Goal: Complete application form

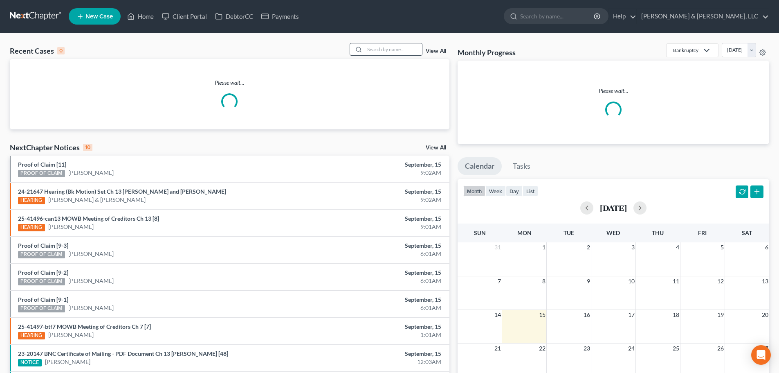
click at [383, 52] on input "search" at bounding box center [393, 49] width 57 height 12
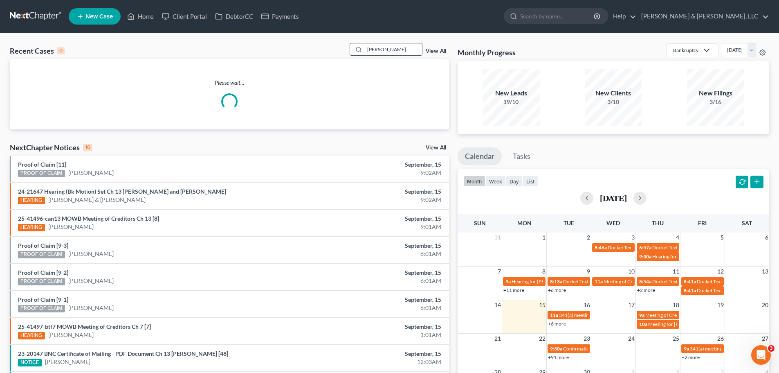
type input "[PERSON_NAME]"
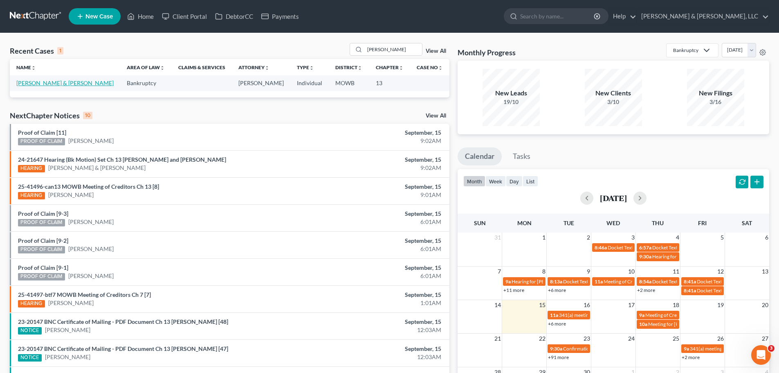
click at [72, 85] on link "[PERSON_NAME] & [PERSON_NAME]" at bounding box center [64, 82] width 97 height 7
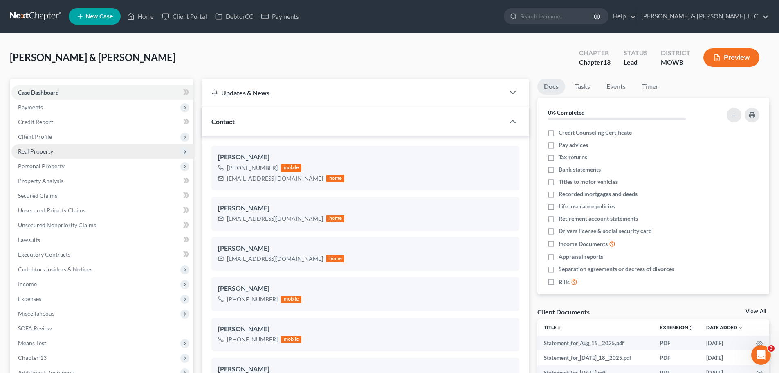
click at [74, 154] on span "Real Property" at bounding box center [102, 151] width 182 height 15
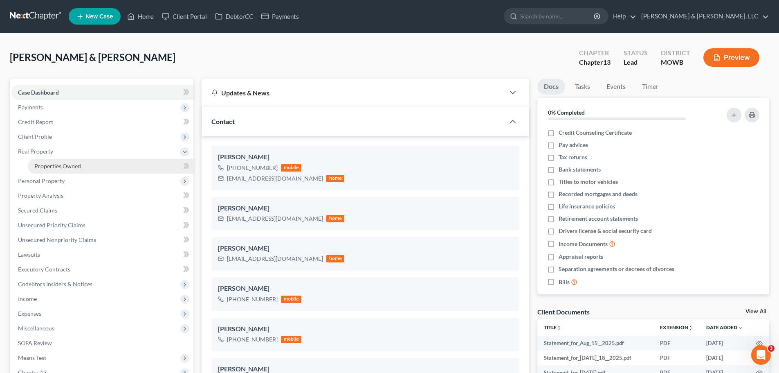
click at [75, 162] on span "Properties Owned" at bounding box center [57, 165] width 47 height 7
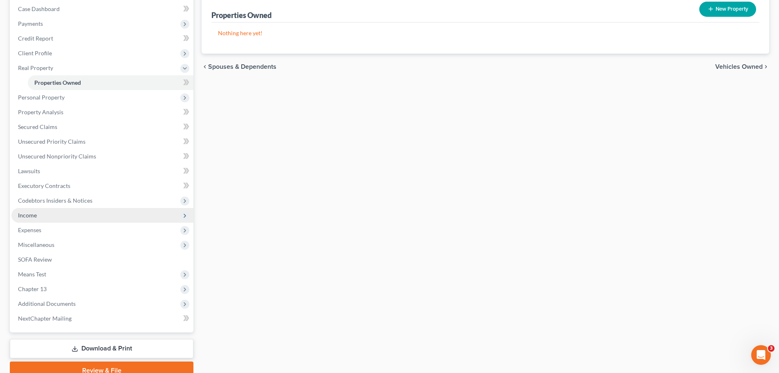
scroll to position [112, 0]
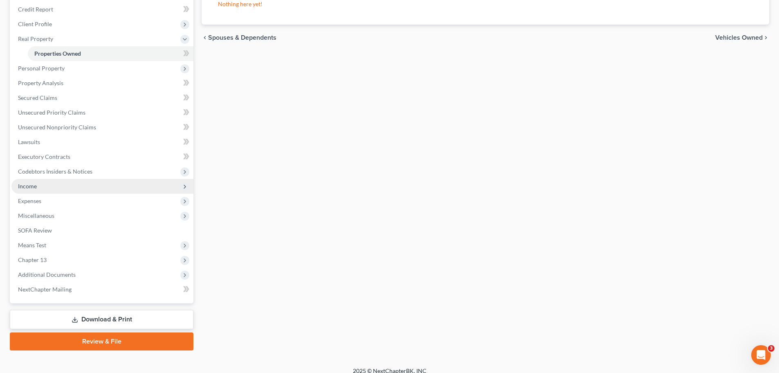
click at [87, 181] on span "Income" at bounding box center [102, 186] width 182 height 15
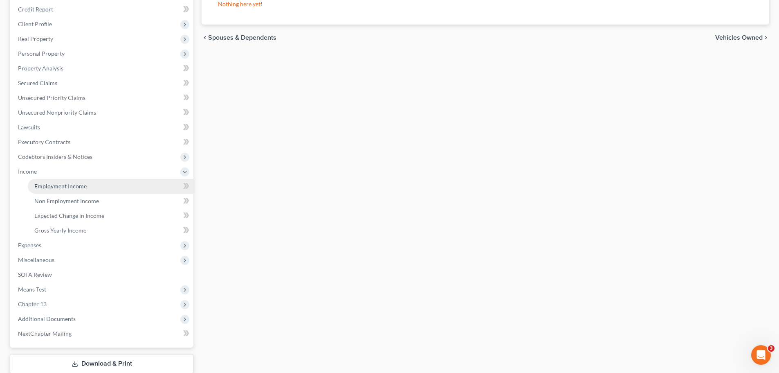
click at [82, 188] on span "Employment Income" at bounding box center [60, 185] width 52 height 7
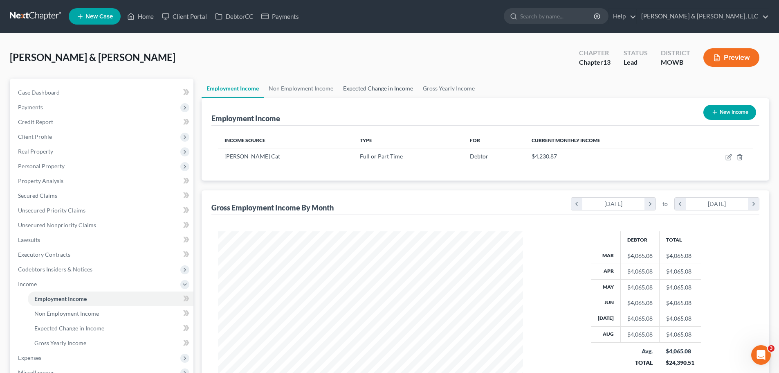
scroll to position [153, 321]
click at [103, 137] on span "Client Profile" at bounding box center [102, 136] width 182 height 15
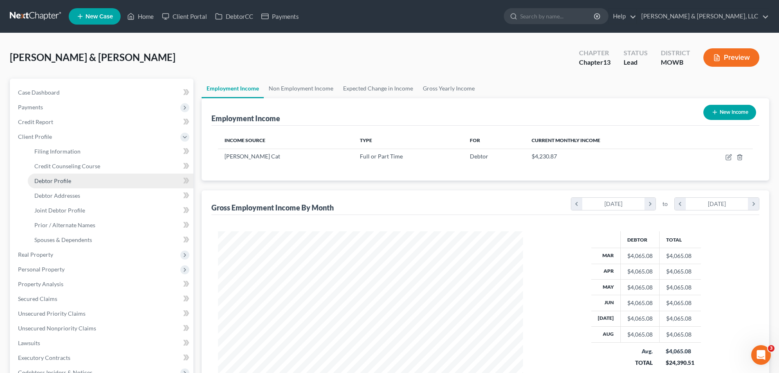
click at [98, 184] on link "Debtor Profile" at bounding box center [111, 180] width 166 height 15
select select "1"
select select "4"
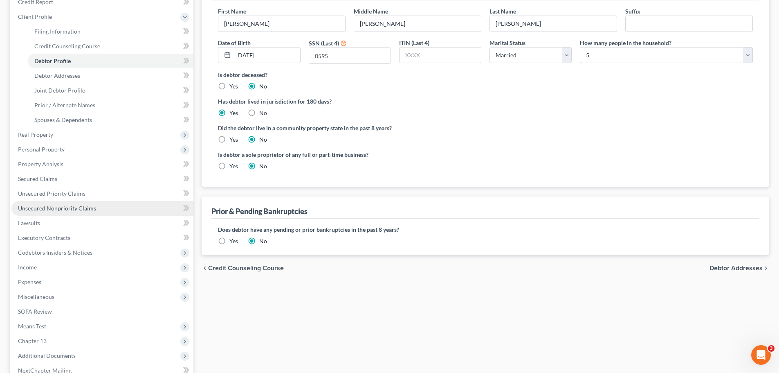
scroll to position [123, 0]
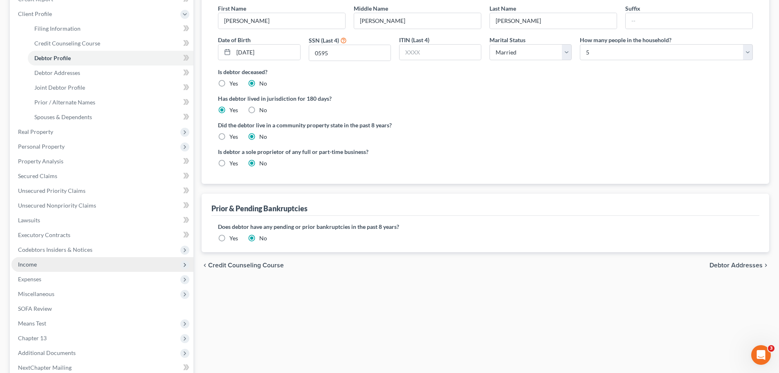
click at [62, 266] on span "Income" at bounding box center [102, 264] width 182 height 15
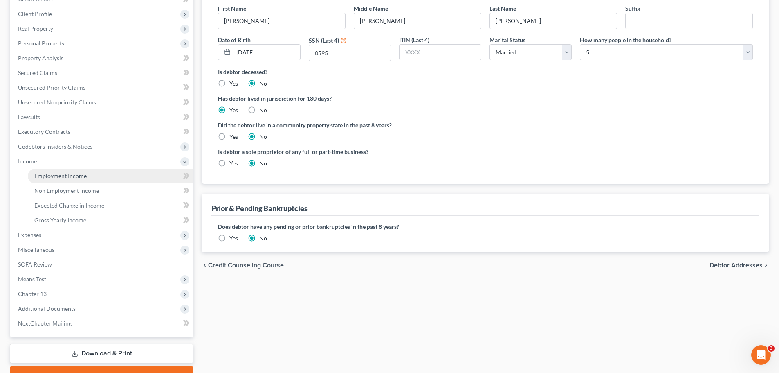
click at [63, 176] on span "Employment Income" at bounding box center [60, 175] width 52 height 7
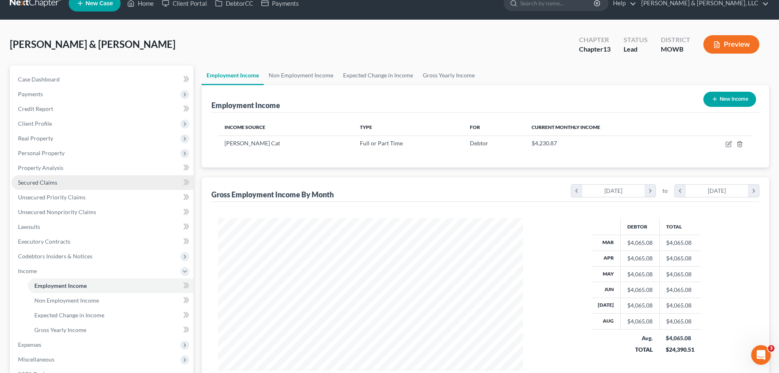
scroll to position [61, 0]
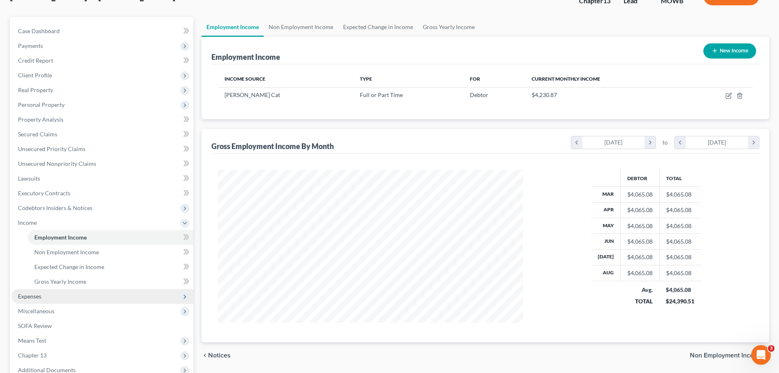
click at [51, 295] on span "Expenses" at bounding box center [102, 296] width 182 height 15
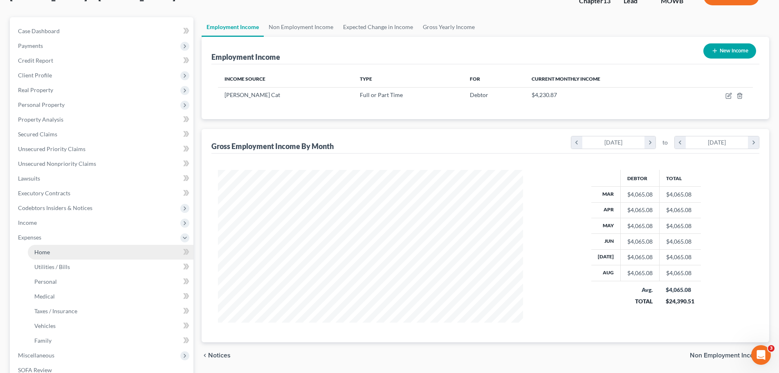
click at [54, 249] on link "Home" at bounding box center [111, 252] width 166 height 15
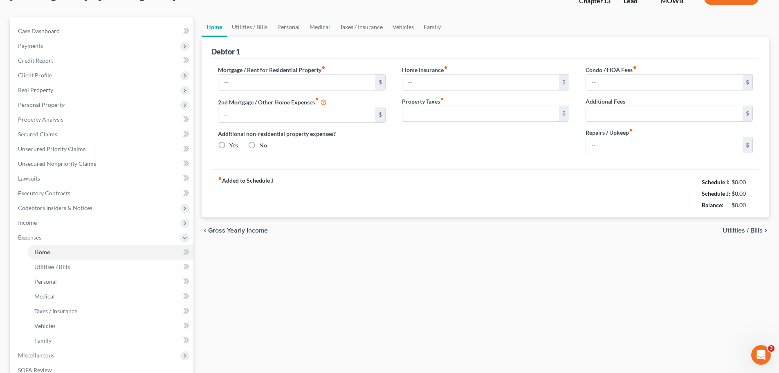
scroll to position [6, 0]
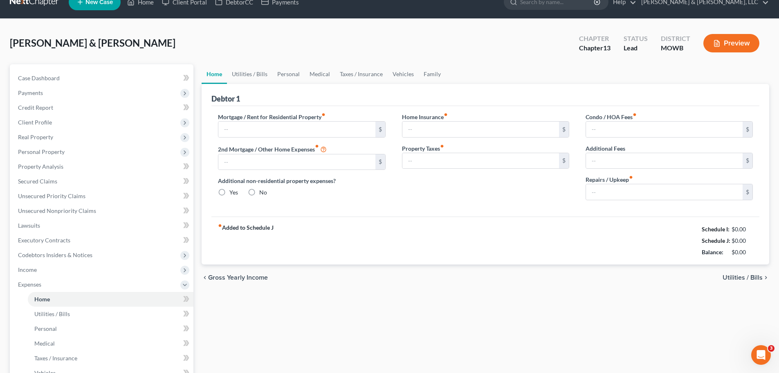
type input "300.00"
type input "0.00"
radio input "true"
type input "0.00"
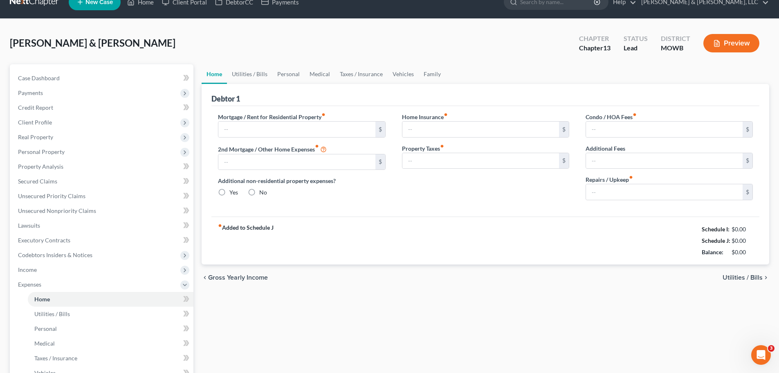
type input "0.00"
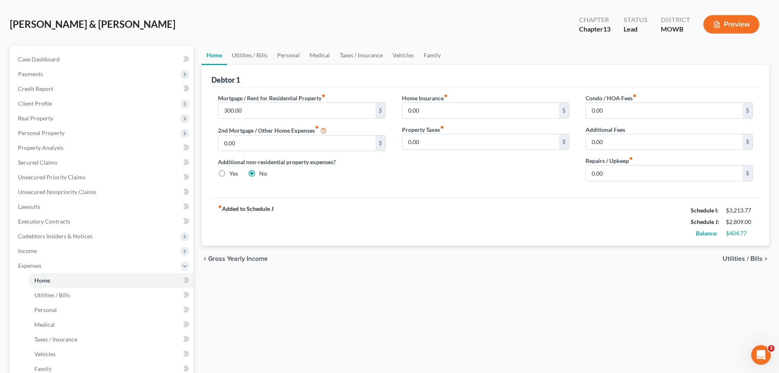
scroll to position [41, 0]
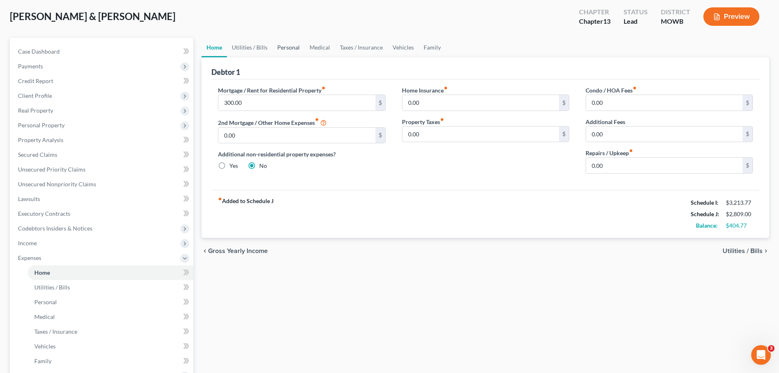
click at [275, 47] on link "Personal" at bounding box center [288, 48] width 32 height 20
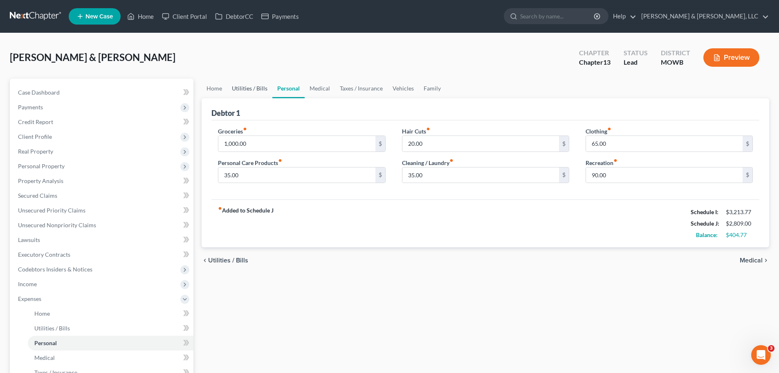
click at [258, 90] on link "Utilities / Bills" at bounding box center [249, 89] width 45 height 20
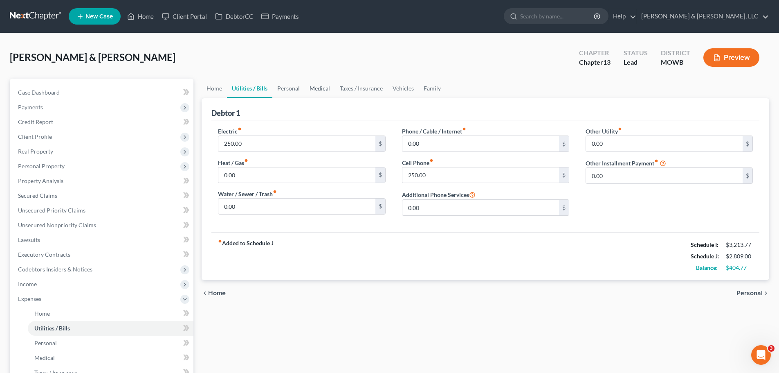
click at [307, 90] on link "Medical" at bounding box center [320, 89] width 30 height 20
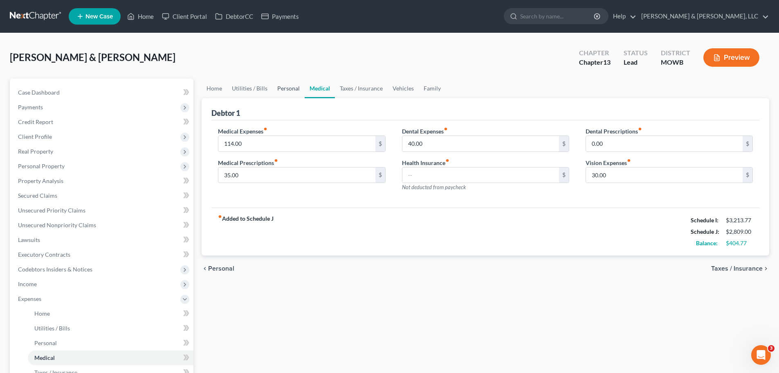
click at [294, 91] on link "Personal" at bounding box center [288, 89] width 32 height 20
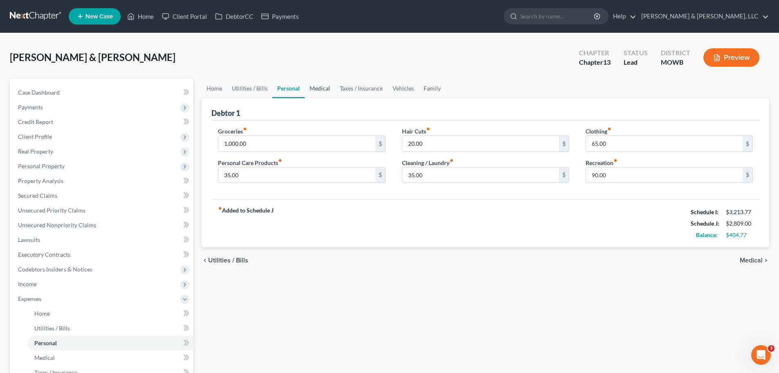
click at [319, 90] on link "Medical" at bounding box center [320, 89] width 30 height 20
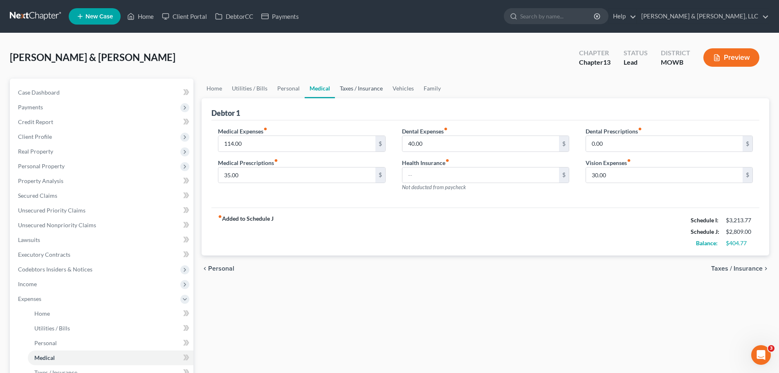
click at [357, 92] on link "Taxes / Insurance" at bounding box center [361, 89] width 53 height 20
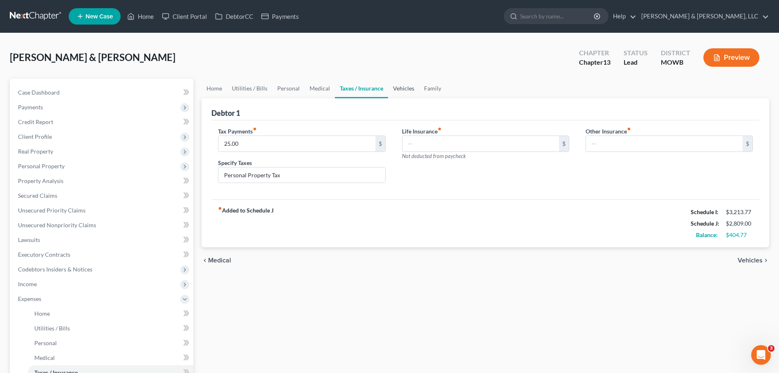
click at [404, 88] on link "Vehicles" at bounding box center [403, 89] width 31 height 20
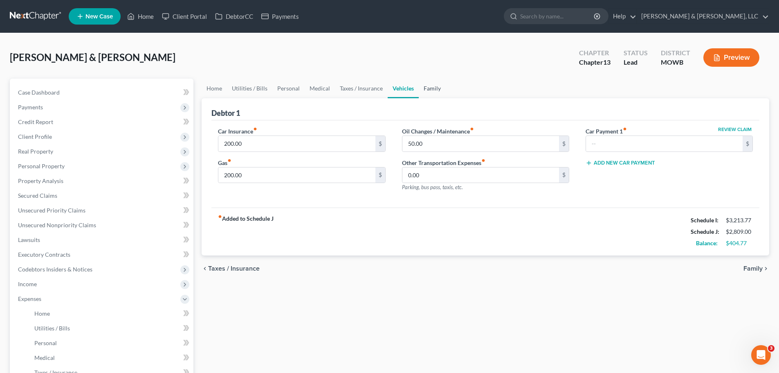
click at [439, 93] on link "Family" at bounding box center [432, 89] width 27 height 20
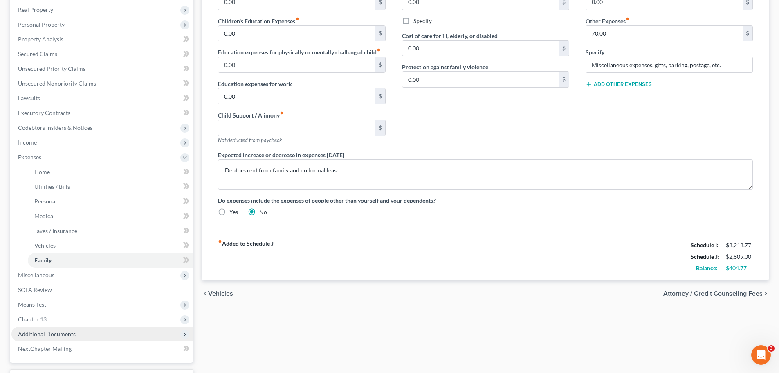
scroll to position [174, 0]
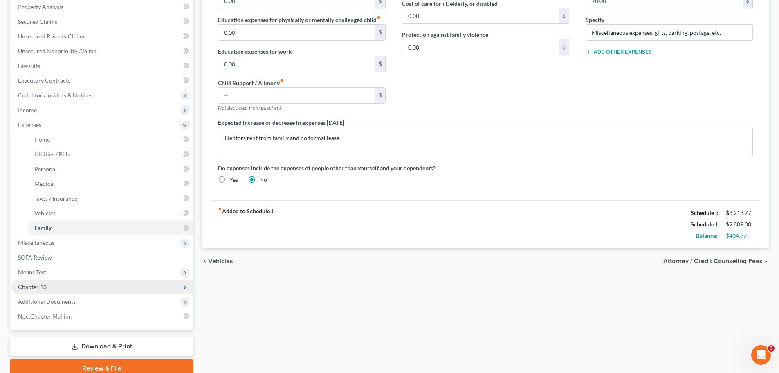
click at [56, 290] on span "Chapter 13" at bounding box center [102, 286] width 182 height 15
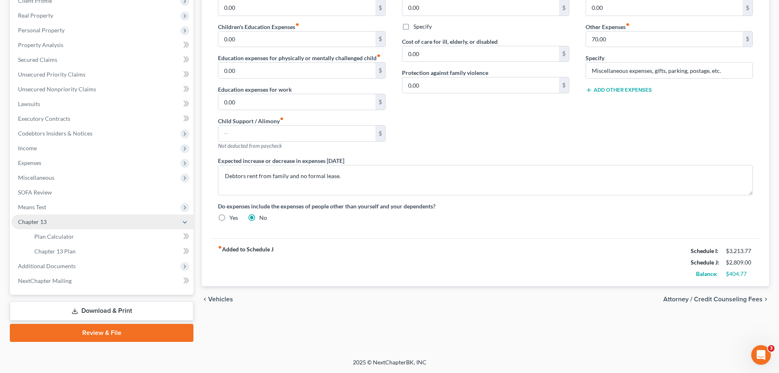
scroll to position [136, 0]
click at [55, 239] on span "Plan Calculator" at bounding box center [54, 236] width 40 height 7
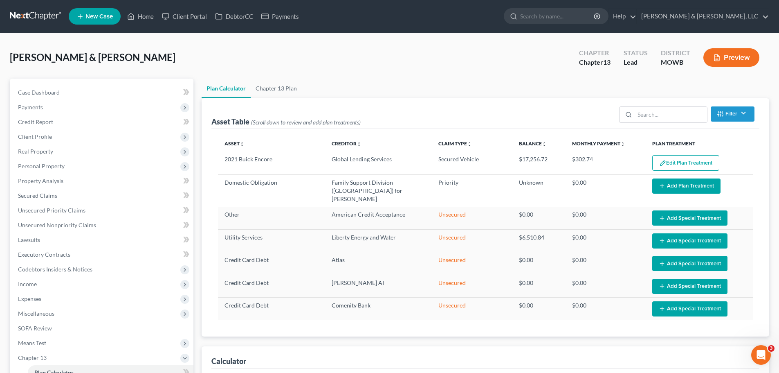
select select "56"
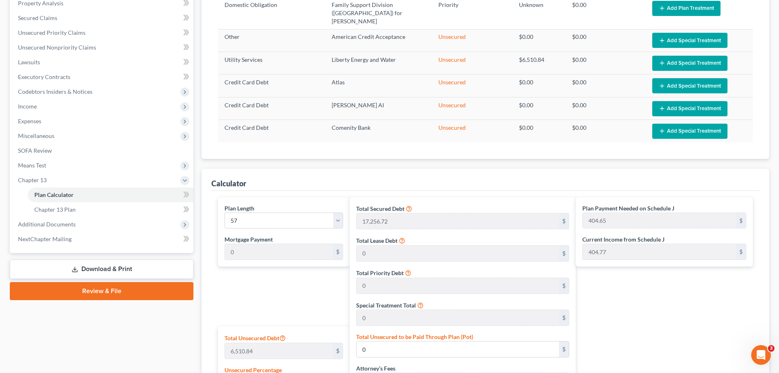
scroll to position [164, 0]
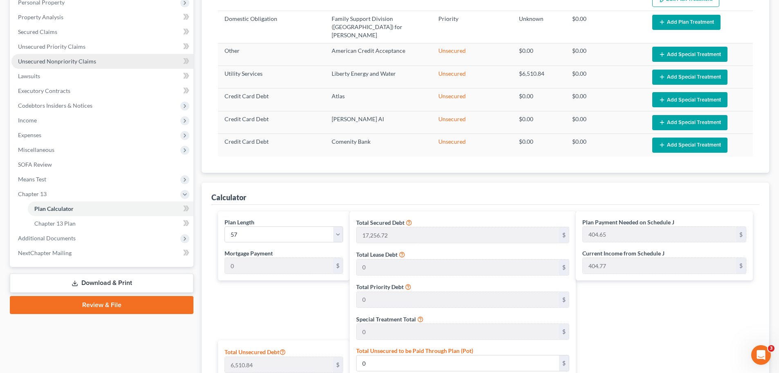
click at [81, 61] on span "Unsecured Nonpriority Claims" at bounding box center [57, 61] width 78 height 7
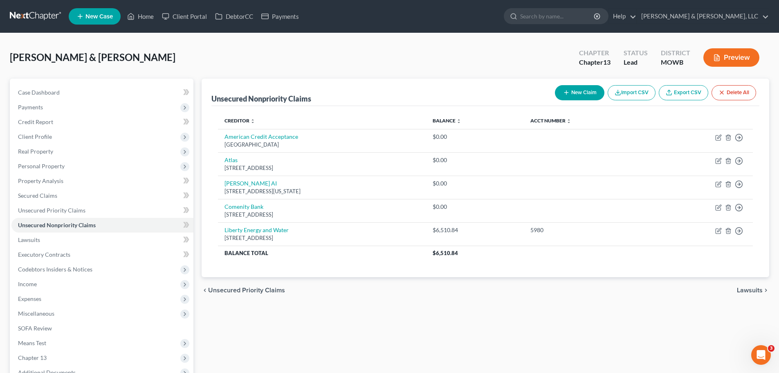
click at [595, 88] on button "New Claim" at bounding box center [579, 92] width 49 height 15
select select "2"
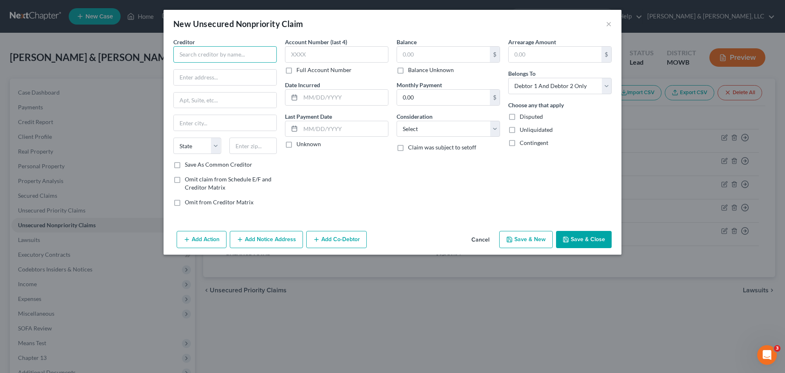
click at [265, 53] on input "text" at bounding box center [224, 54] width 103 height 16
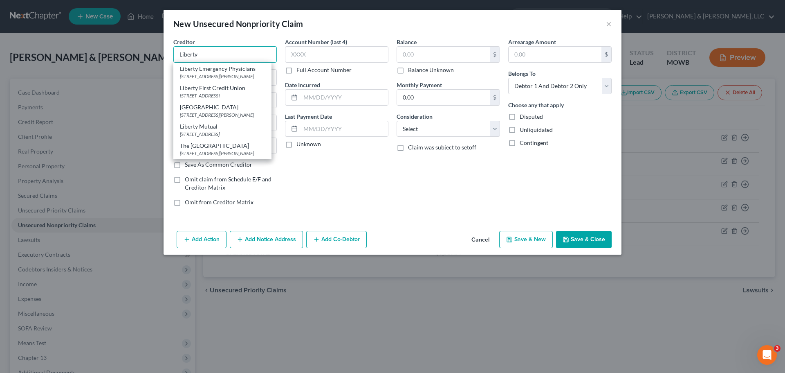
click at [238, 58] on input "Liberty" at bounding box center [224, 54] width 103 height 16
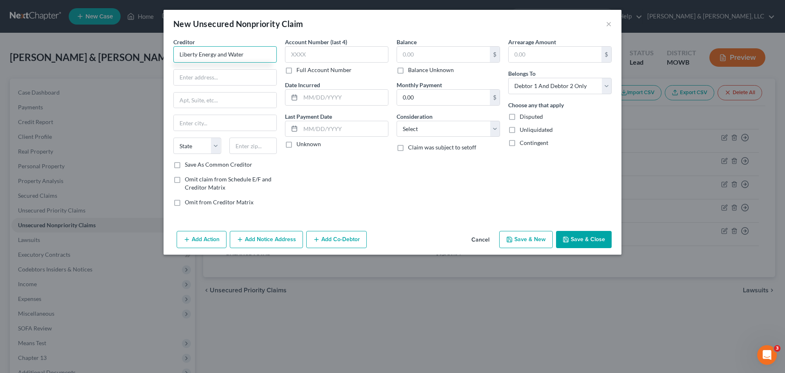
type input "Liberty Energy and Water"
type input "602"
click at [231, 76] on input "602" at bounding box center [225, 78] width 103 height 16
click at [571, 239] on button "Save & Close" at bounding box center [584, 239] width 56 height 17
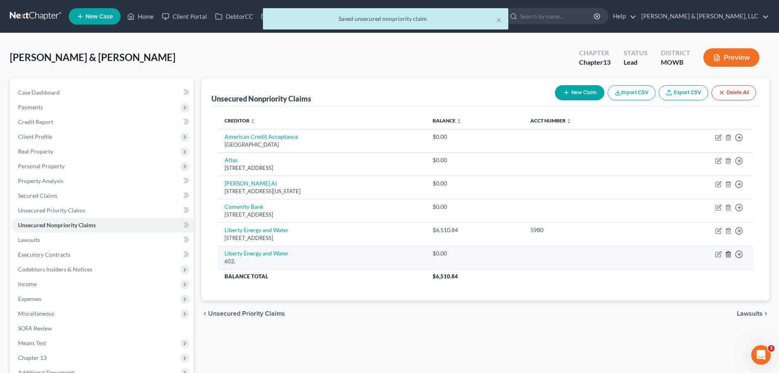
click at [730, 254] on icon "button" at bounding box center [728, 253] width 4 height 5
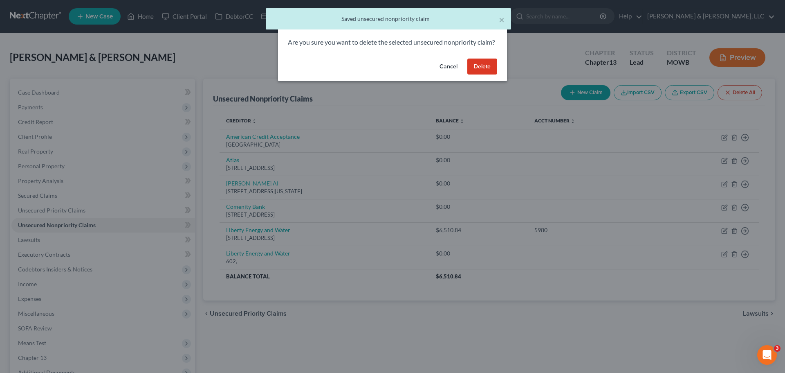
click at [489, 75] on button "Delete" at bounding box center [482, 66] width 30 height 16
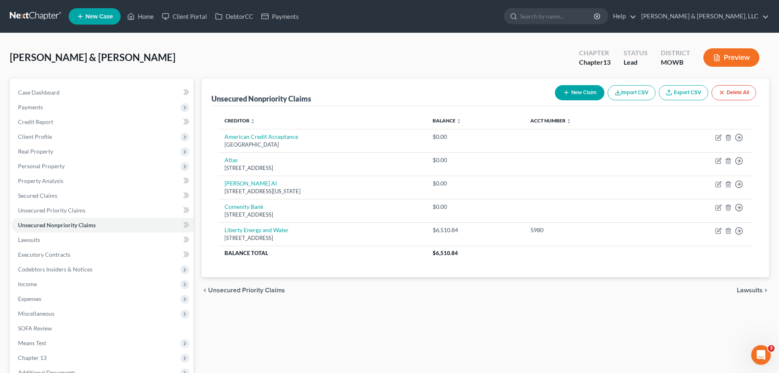
click at [335, 346] on div "Unsecured Nonpriority Claims New Claim Import CSV Export CSV Delete All Credito…" at bounding box center [486, 263] width 576 height 369
click at [55, 169] on span "Personal Property" at bounding box center [41, 165] width 47 height 7
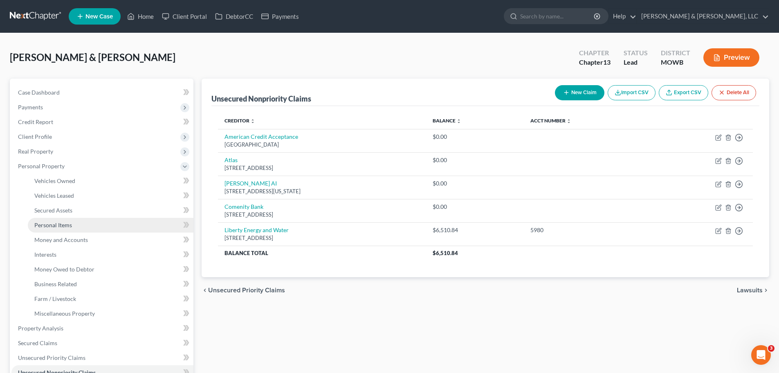
click at [80, 224] on link "Personal Items" at bounding box center [111, 225] width 166 height 15
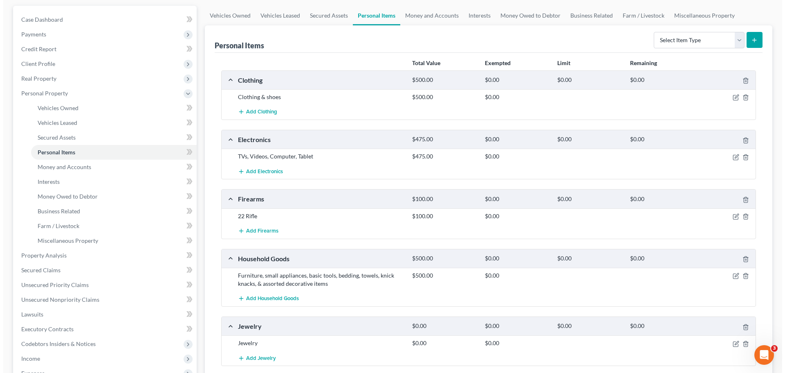
scroll to position [82, 0]
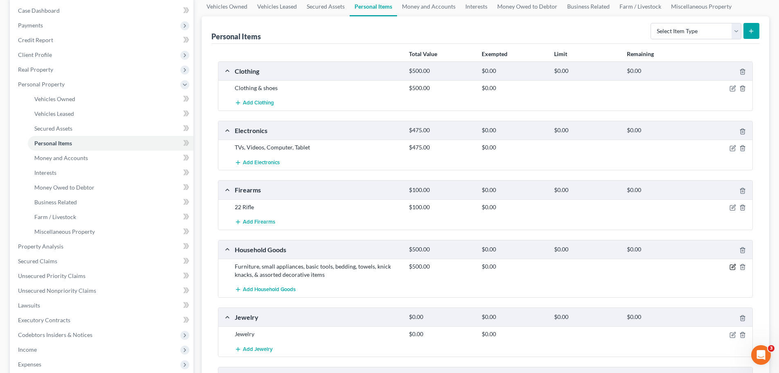
click at [733, 267] on icon "button" at bounding box center [733, 266] width 7 height 7
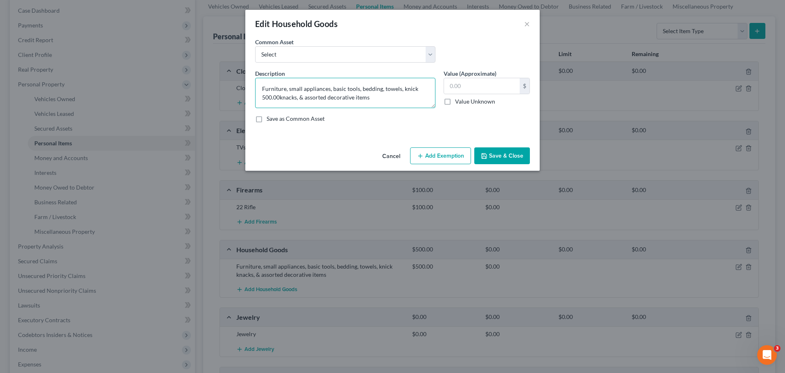
type textarea "Furniture, small appliances, basic tools, bedding, towels, knick knacks, & asso…"
click at [465, 87] on input "text" at bounding box center [482, 86] width 76 height 16
type input "200"
click at [434, 157] on button "Add Exemption" at bounding box center [440, 155] width 61 height 17
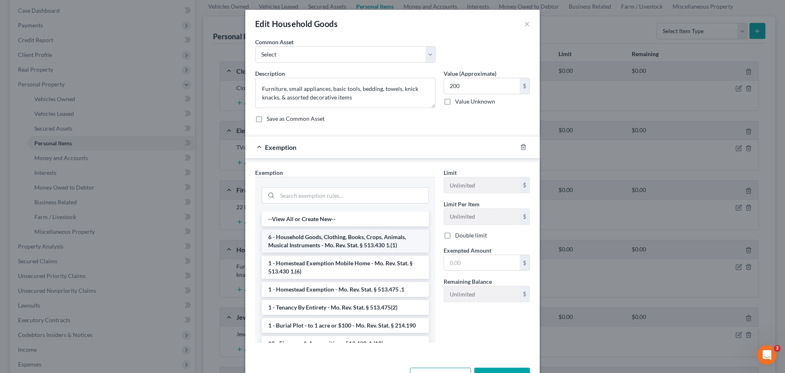
click at [345, 234] on li "6 - Household Goods, Clothing, Books, Crops, Animals, Musical Instruments - Mo.…" at bounding box center [345, 240] width 167 height 23
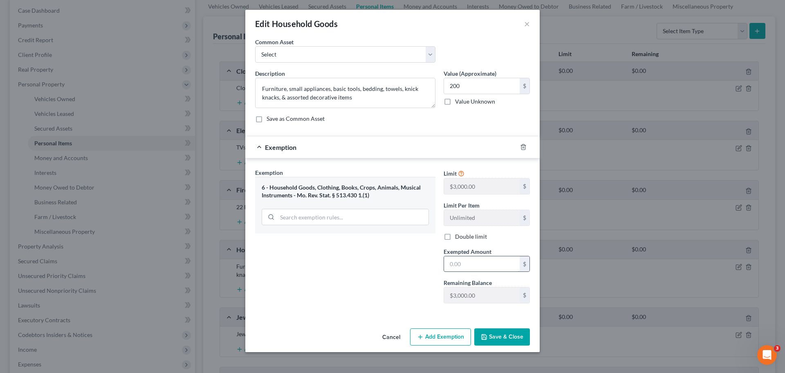
click at [457, 270] on input "text" at bounding box center [482, 264] width 76 height 16
type input "200"
click at [497, 335] on button "Save & Close" at bounding box center [502, 336] width 56 height 17
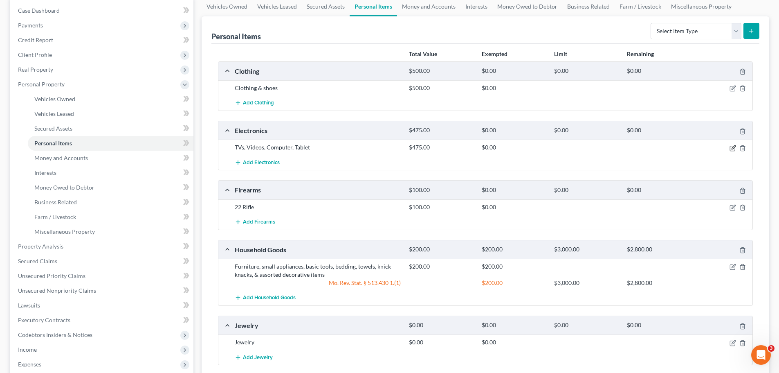
click at [732, 149] on icon "button" at bounding box center [734, 147] width 4 height 4
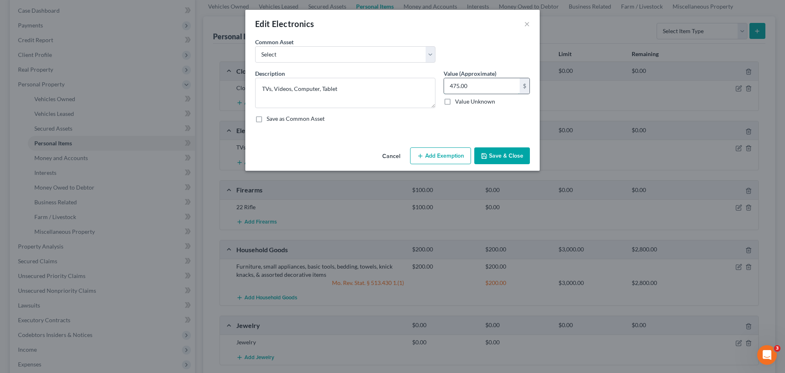
click at [473, 88] on input "475.00" at bounding box center [482, 86] width 76 height 16
type input "300"
click at [452, 153] on button "Add Exemption" at bounding box center [440, 155] width 61 height 17
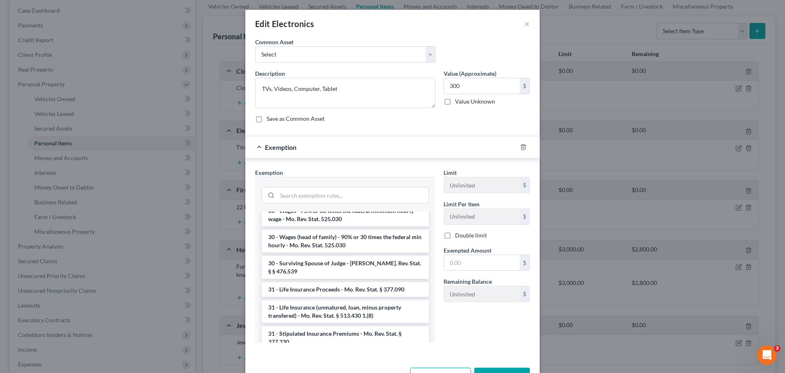
scroll to position [834, 0]
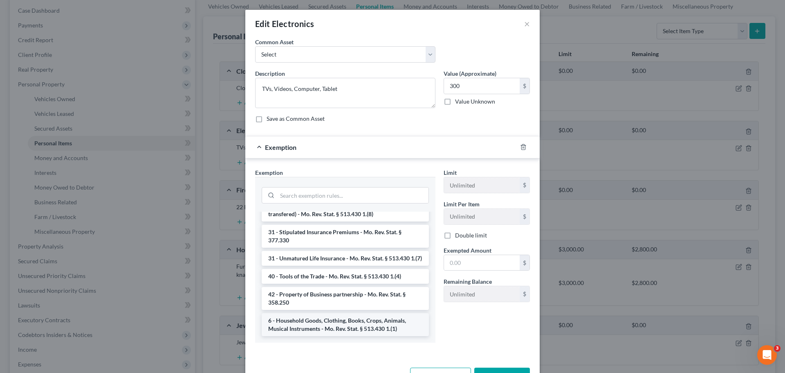
click at [360, 317] on li "6 - Household Goods, Clothing, Books, Crops, Animals, Musical Instruments - Mo.…" at bounding box center [345, 324] width 167 height 23
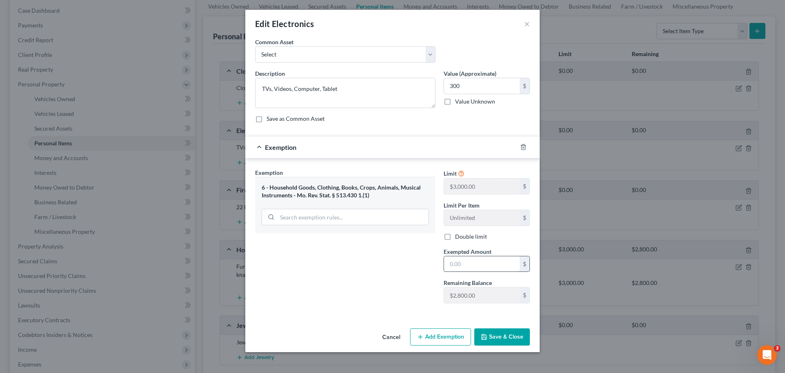
click at [454, 264] on input "text" at bounding box center [482, 264] width 76 height 16
type input "300"
click at [483, 336] on icon "button" at bounding box center [484, 336] width 5 height 5
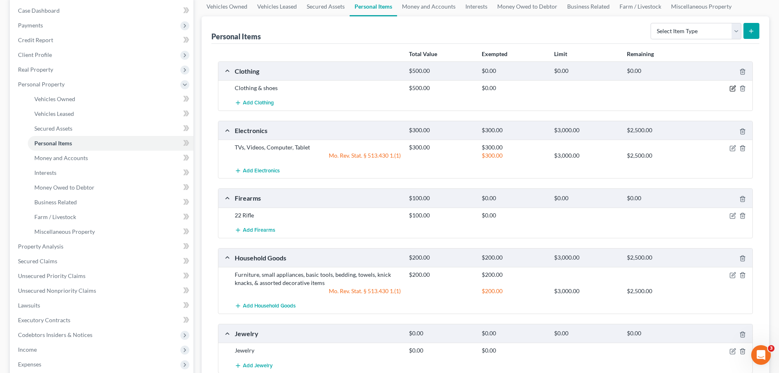
click at [737, 90] on div at bounding box center [724, 88] width 58 height 8
click at [732, 90] on icon "button" at bounding box center [734, 88] width 4 height 4
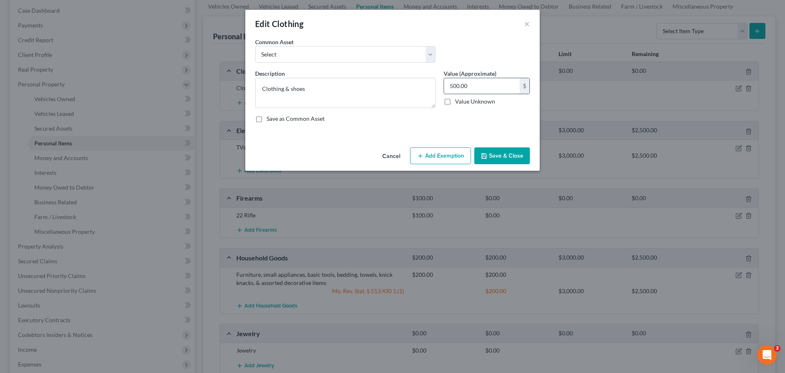
click at [503, 88] on input "500.00" at bounding box center [482, 86] width 76 height 16
type input "200"
click at [449, 155] on button "Add Exemption" at bounding box center [440, 155] width 61 height 17
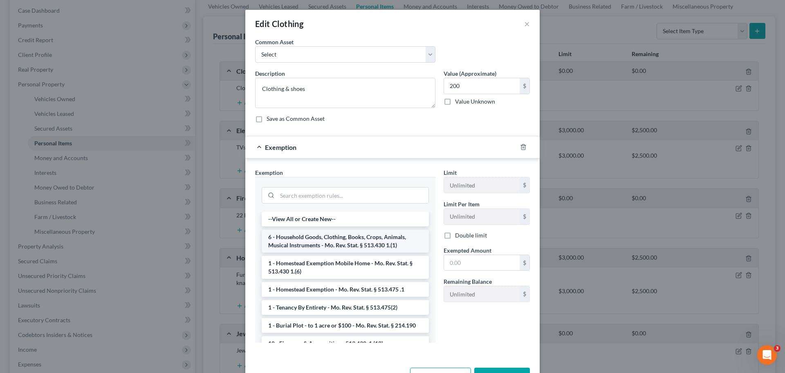
click at [362, 243] on li "6 - Household Goods, Clothing, Books, Crops, Animals, Musical Instruments - Mo.…" at bounding box center [345, 240] width 167 height 23
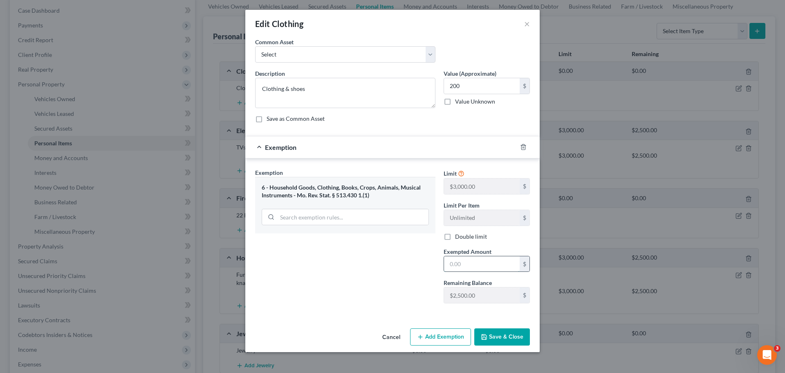
click at [489, 261] on input "text" at bounding box center [482, 264] width 76 height 16
type input "200"
click at [503, 337] on button "Save & Close" at bounding box center [502, 336] width 56 height 17
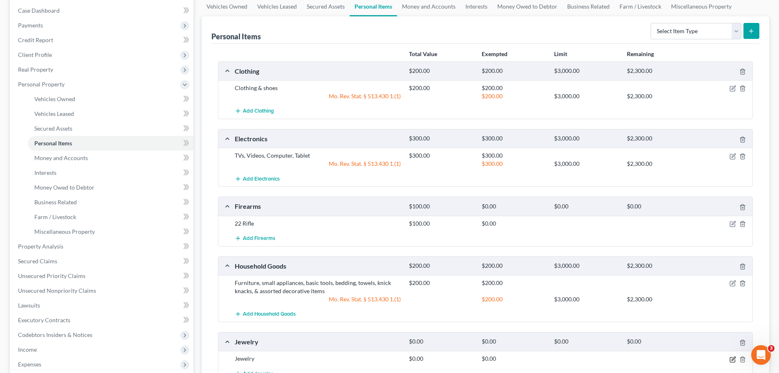
click at [734, 359] on icon "button" at bounding box center [733, 359] width 7 height 7
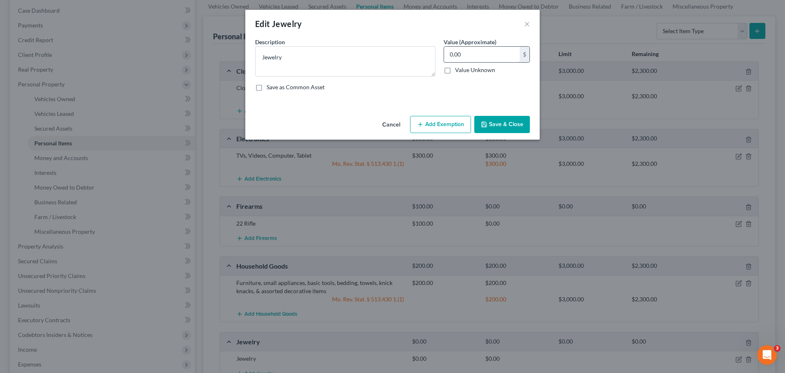
click at [483, 56] on input "0.00" at bounding box center [482, 55] width 76 height 16
click at [460, 117] on button "Add Exemption" at bounding box center [440, 124] width 61 height 17
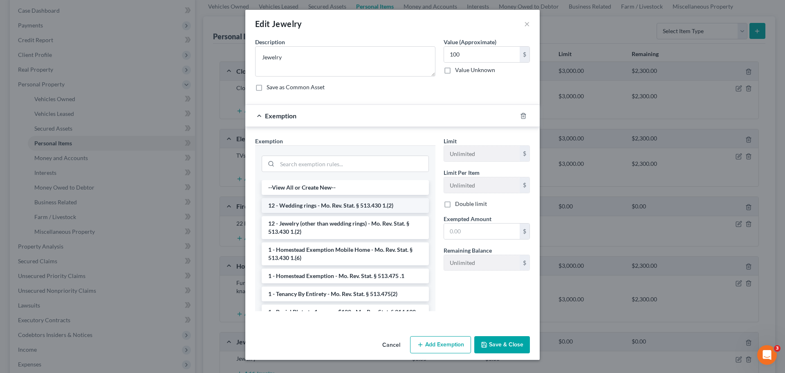
click at [373, 207] on li "12 - Wedding rings - Mo. Rev. Stat. § 513.430 1.(2)" at bounding box center [345, 205] width 167 height 15
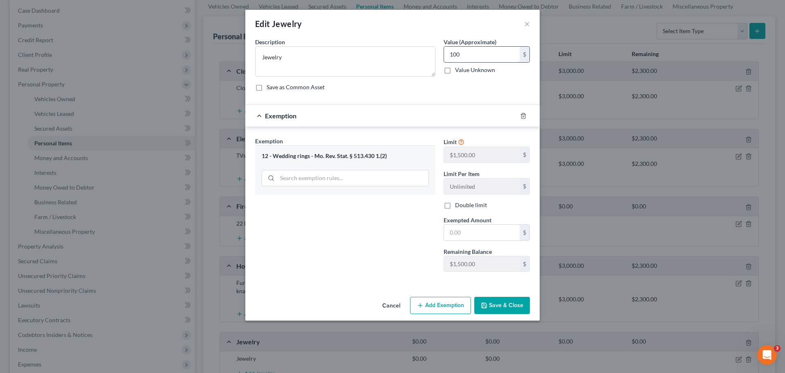
click at [477, 58] on input "100" at bounding box center [482, 55] width 76 height 16
type input "450"
click at [464, 303] on button "Add Exemption" at bounding box center [440, 305] width 61 height 17
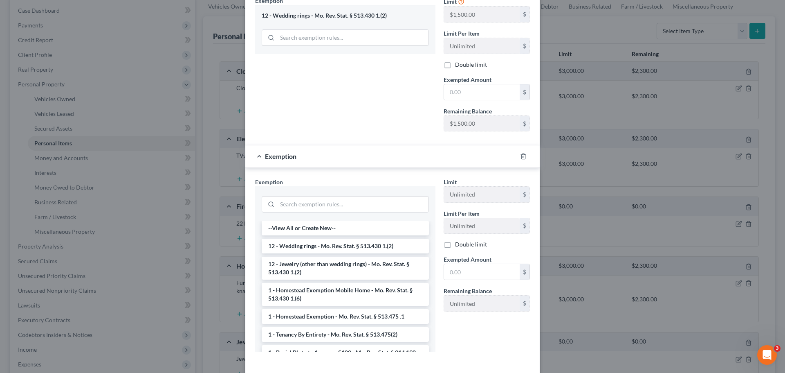
scroll to position [44, 0]
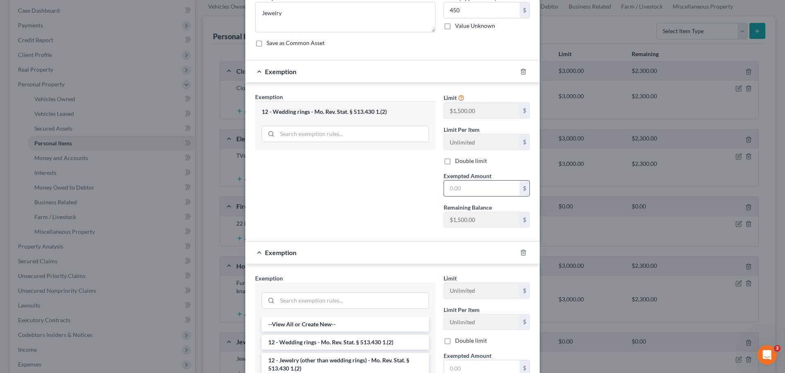
click at [476, 187] on input "text" at bounding box center [482, 188] width 76 height 16
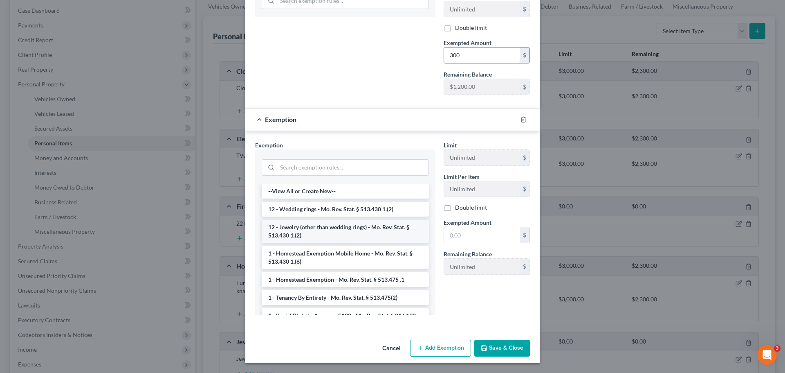
type input "300"
click at [368, 229] on li "12 - Jewelry (other than wedding rings) - Mo. Rev. Stat. § 513.430 1.(2)" at bounding box center [345, 231] width 167 height 23
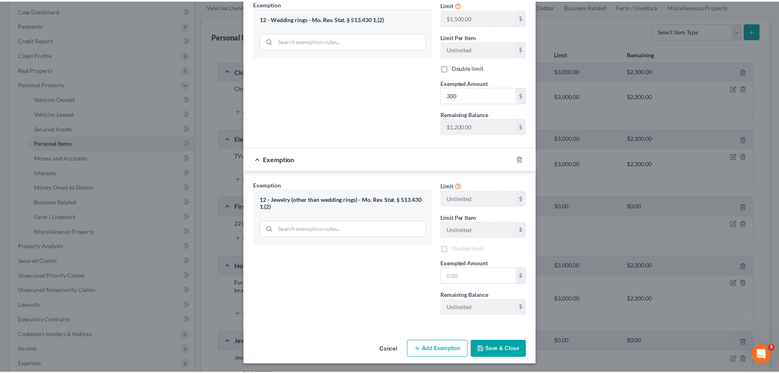
scroll to position [139, 0]
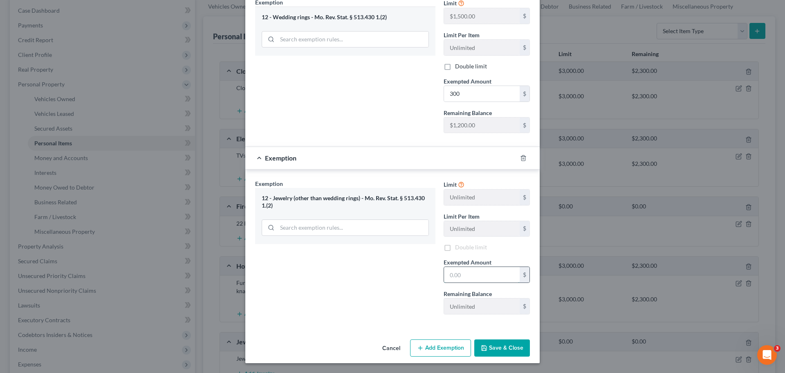
click at [464, 271] on input "text" at bounding box center [482, 275] width 76 height 16
type input "150"
click at [497, 344] on button "Save & Close" at bounding box center [502, 347] width 56 height 17
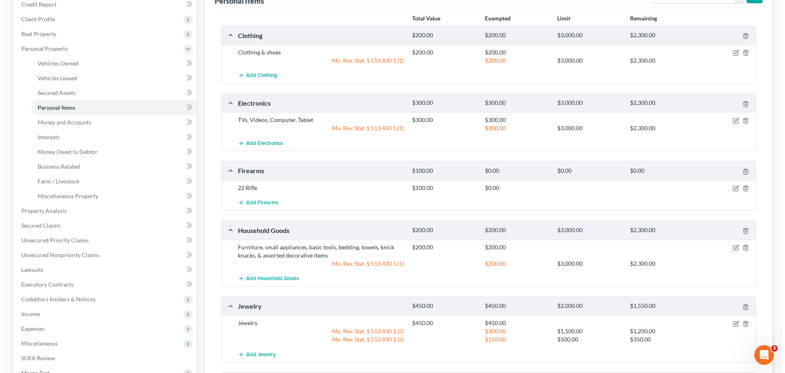
scroll to position [123, 0]
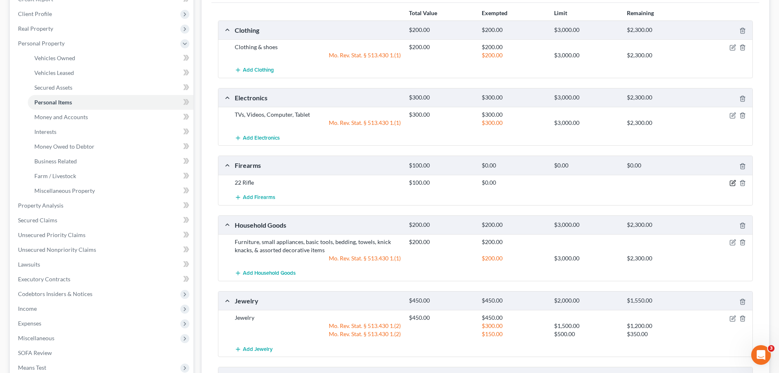
click at [734, 183] on icon "button" at bounding box center [733, 183] width 7 height 7
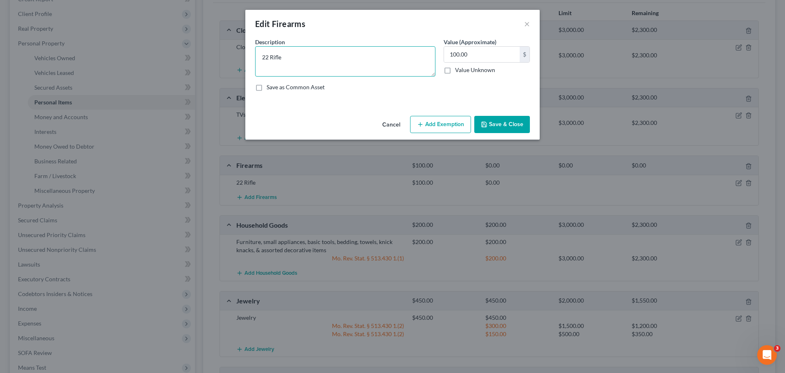
click at [284, 57] on textarea "22 Rifle" at bounding box center [345, 61] width 180 height 30
type textarea "[PERSON_NAME] .22 Rifle"
click at [455, 119] on button "Add Exemption" at bounding box center [440, 124] width 61 height 17
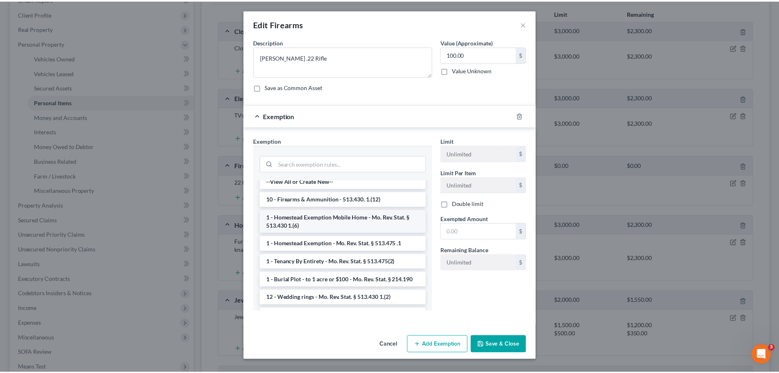
scroll to position [0, 0]
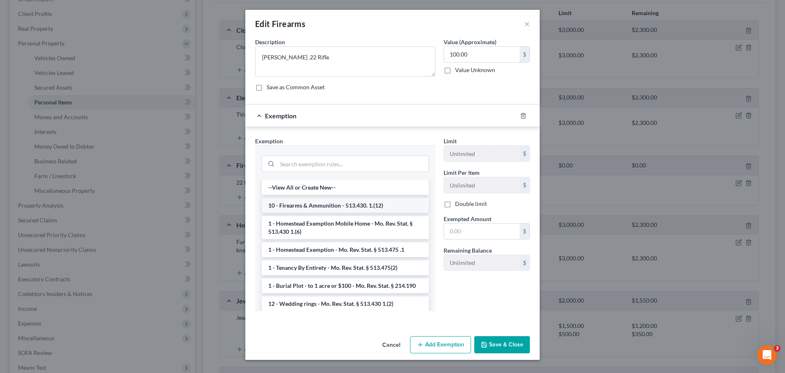
click at [368, 209] on li "10 - Firearms & Ammunition - 513.430. 1.(12)" at bounding box center [345, 205] width 167 height 15
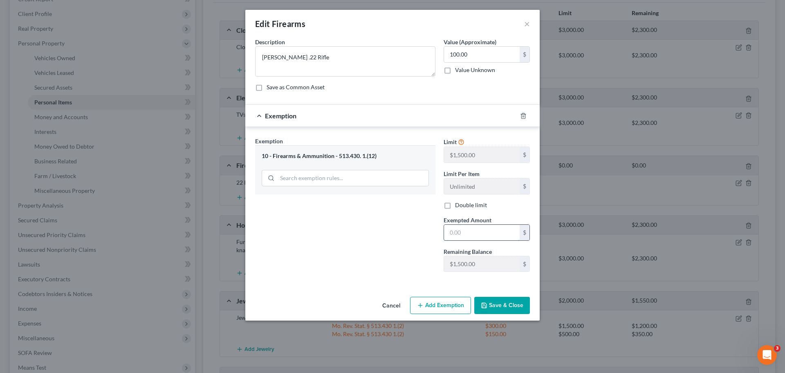
click at [464, 237] on input "text" at bounding box center [482, 233] width 76 height 16
type input "100"
click at [377, 264] on div "Exemption Set must be selected for CA. Exemption * 10 - Firearms & Ammunition -…" at bounding box center [345, 208] width 189 height 142
click at [483, 304] on icon "button" at bounding box center [484, 305] width 7 height 7
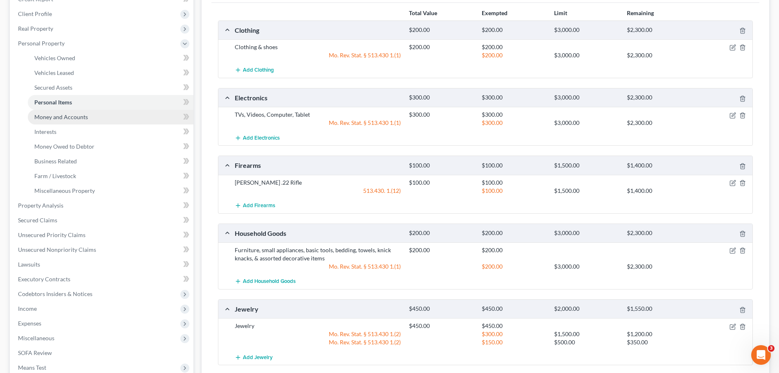
click at [89, 119] on link "Money and Accounts" at bounding box center [111, 117] width 166 height 15
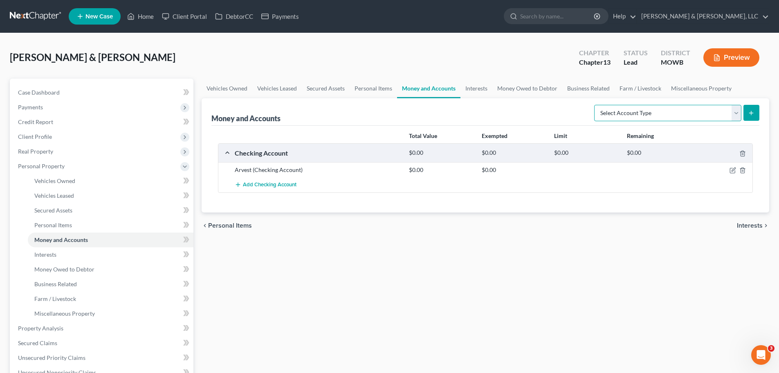
click at [666, 115] on select "Select Account Type Brokerage Cash on Hand Certificates of Deposit Checking Acc…" at bounding box center [667, 113] width 147 height 16
select select "checking"
click at [596, 105] on select "Select Account Type Brokerage Cash on Hand Certificates of Deposit Checking Acc…" at bounding box center [667, 113] width 147 height 16
click at [753, 114] on icon "submit" at bounding box center [751, 113] width 7 height 7
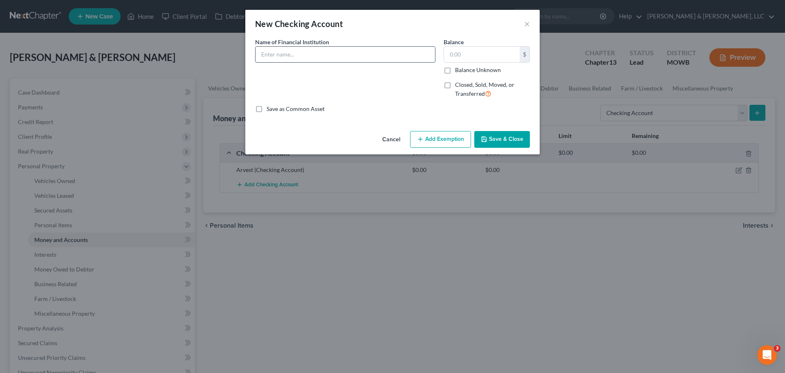
click at [413, 55] on input "text" at bounding box center [346, 55] width 180 height 16
type input "[PERSON_NAME] Account through Evolve Bank"
click at [503, 137] on button "Save & Close" at bounding box center [502, 139] width 56 height 17
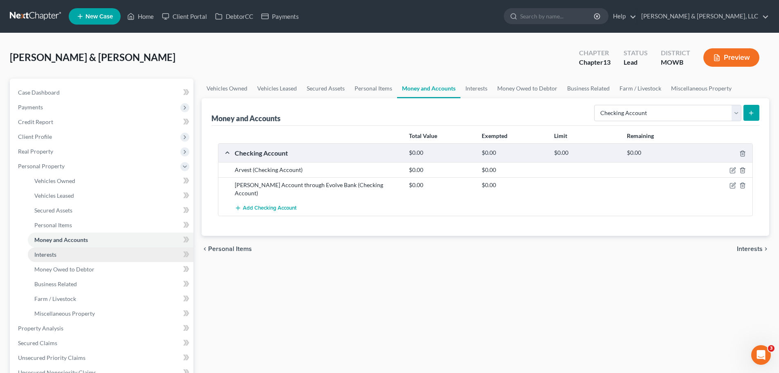
click at [66, 253] on link "Interests" at bounding box center [111, 254] width 166 height 15
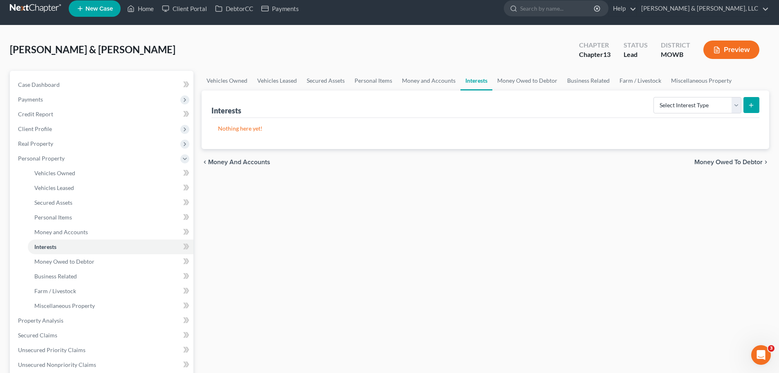
scroll to position [10, 0]
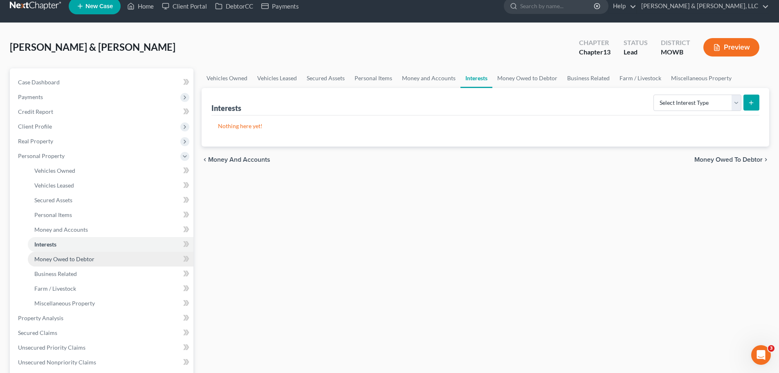
click at [93, 261] on span "Money Owed to Debtor" at bounding box center [64, 258] width 60 height 7
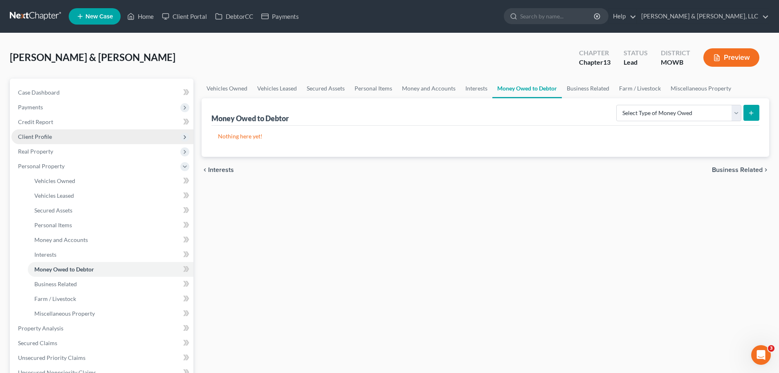
click at [55, 139] on span "Client Profile" at bounding box center [102, 136] width 182 height 15
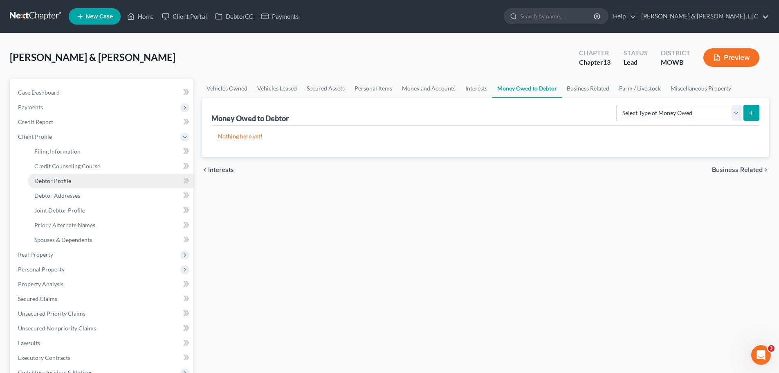
click at [70, 175] on link "Debtor Profile" at bounding box center [111, 180] width 166 height 15
select select "1"
select select "4"
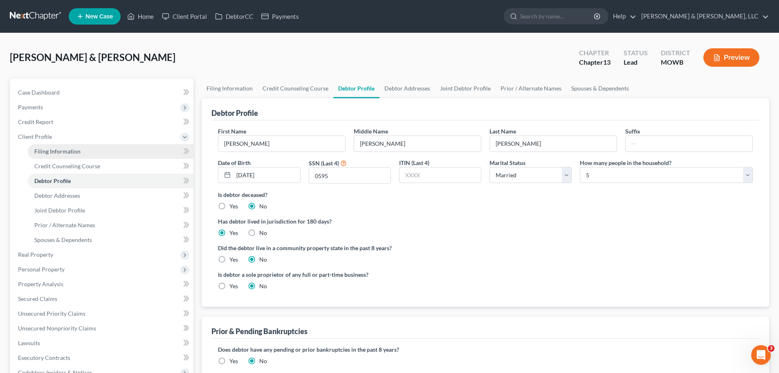
click at [79, 149] on link "Filing Information" at bounding box center [111, 151] width 166 height 15
select select "1"
select select "3"
select select "26"
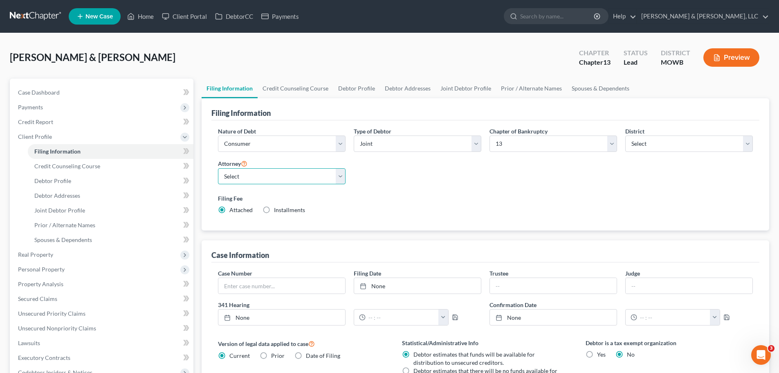
click at [265, 178] on select "Select [PERSON_NAME] - KSB [PERSON_NAME] - MOWB [PERSON_NAME] - KSB [PERSON_NAM…" at bounding box center [282, 176] width 128 height 16
click at [394, 185] on div "Nature of Debt Select Business Consumer Other Nature of Business Select Clearin…" at bounding box center [485, 174] width 543 height 94
